Goal: Register for event/course

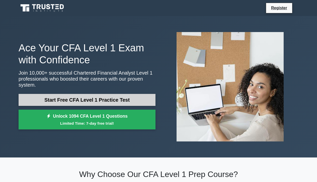
click at [96, 103] on link "Start Free CFA Level 1 Practice Test" at bounding box center [87, 100] width 137 height 12
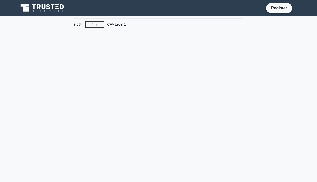
click at [126, 21] on div "CFA Level 1" at bounding box center [138, 24] width 69 height 10
click at [76, 25] on div "9:52" at bounding box center [78, 24] width 15 height 10
click at [76, 20] on div "9:51" at bounding box center [78, 24] width 15 height 10
drag, startPoint x: 77, startPoint y: 19, endPoint x: 79, endPoint y: 37, distance: 17.7
click at [79, 35] on div "9:50 Stop CFA Level 1" at bounding box center [159, 143] width 286 height 251
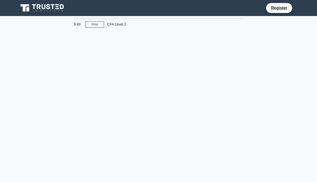
click at [87, 50] on div "9:49 Stop CFA Level 1" at bounding box center [159, 143] width 286 height 251
drag, startPoint x: 74, startPoint y: 23, endPoint x: 133, endPoint y: 25, distance: 58.5
click at [109, 41] on div "9:43 Stop CFA Level 1" at bounding box center [159, 143] width 286 height 251
click at [97, 25] on link "Stop" at bounding box center [94, 24] width 19 height 6
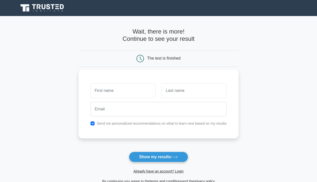
click at [136, 93] on input "text" at bounding box center [123, 91] width 65 height 15
click at [143, 92] on input "text" at bounding box center [123, 91] width 65 height 15
type input "sparsh"
type input "agarwal"
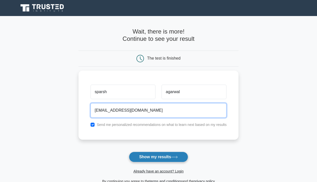
type input "sparshagrwal007@gmail.com"
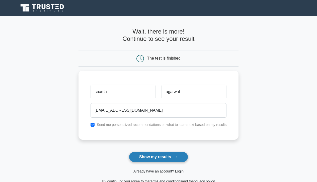
click at [158, 158] on button "Show my results" at bounding box center [158, 157] width 59 height 11
